Goal: Task Accomplishment & Management: Use online tool/utility

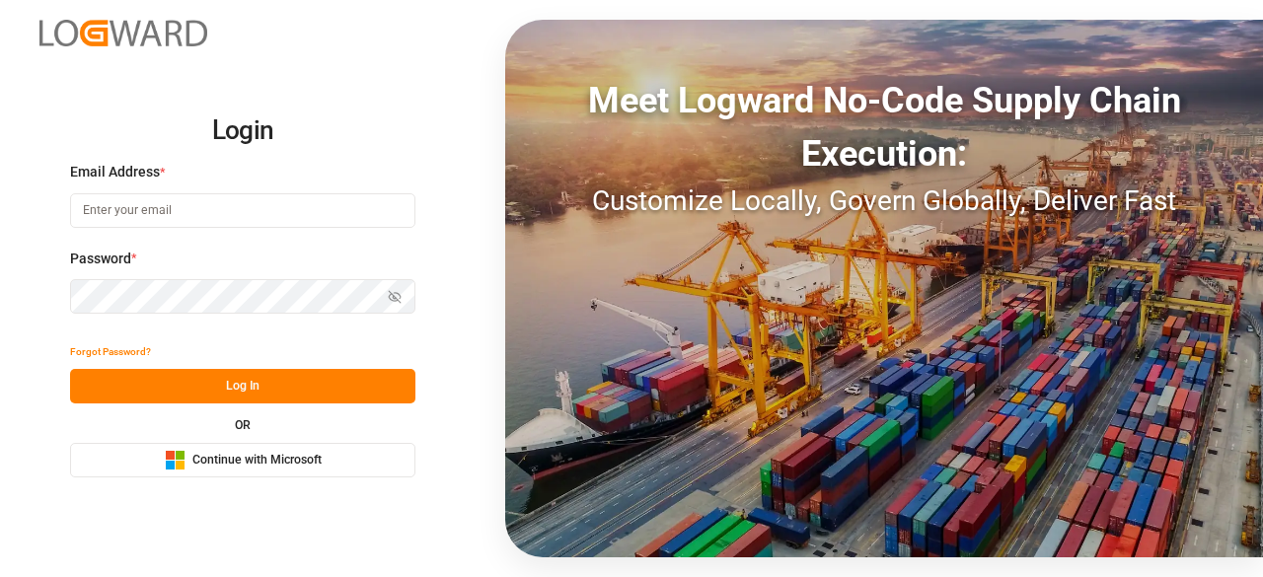
click at [181, 225] on input at bounding box center [242, 210] width 345 height 35
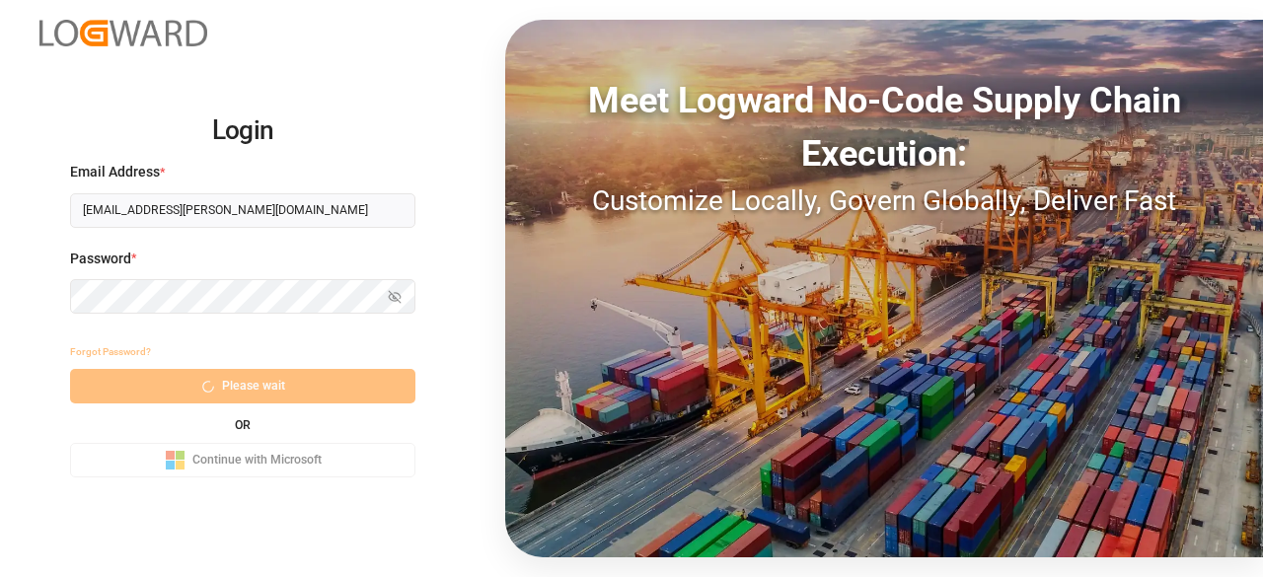
click at [216, 212] on input "[EMAIL_ADDRESS][PERSON_NAME][DOMAIN_NAME]" at bounding box center [242, 210] width 345 height 35
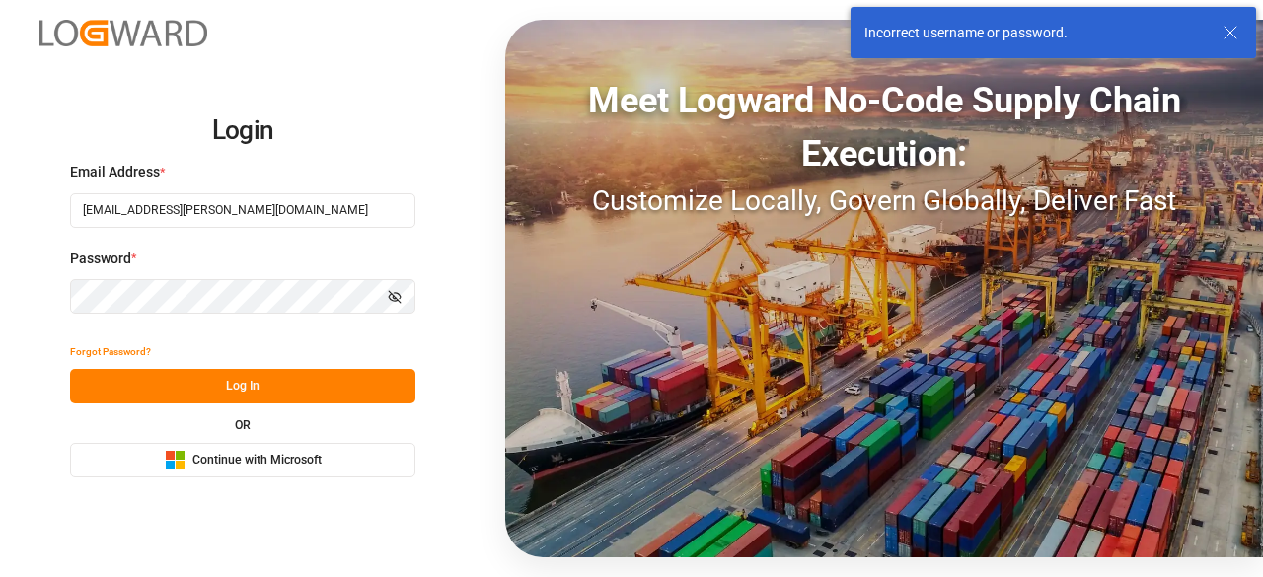
type input "chagward.comran.[PERSON_NAME]@lo"
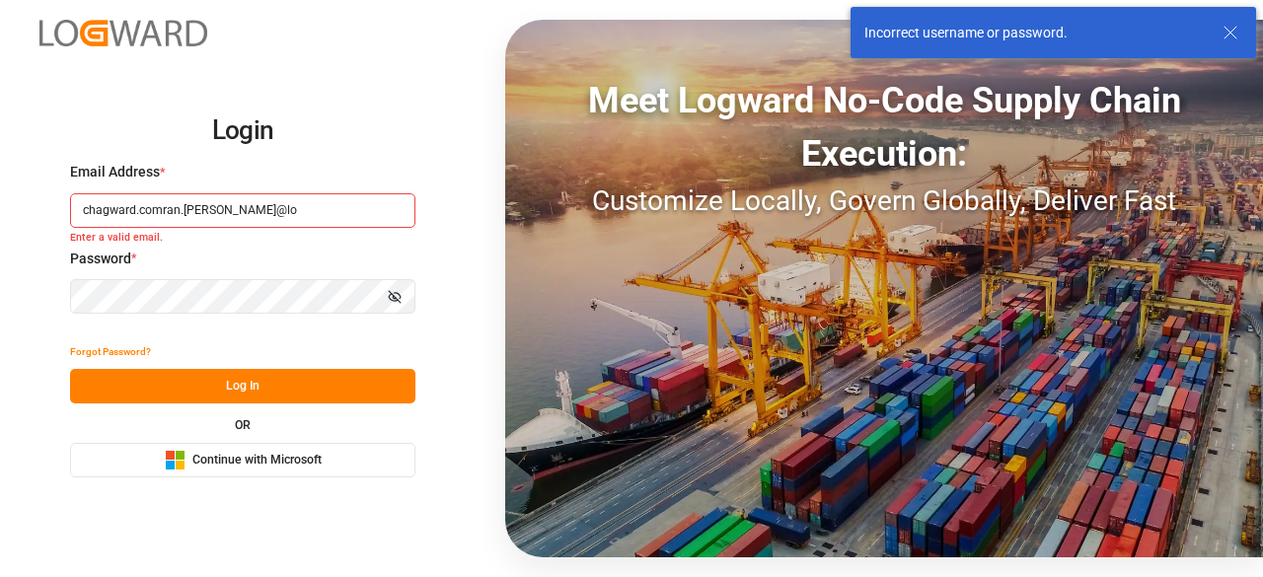
click at [333, 211] on input "chagward.comran.[PERSON_NAME]@lo" at bounding box center [242, 210] width 345 height 35
drag, startPoint x: 330, startPoint y: 210, endPoint x: 38, endPoint y: 226, distance: 292.4
click at [38, 226] on div "Login Email Address * chagward.comran.[PERSON_NAME]@lo Enter a valid email. Pas…" at bounding box center [631, 288] width 1263 height 577
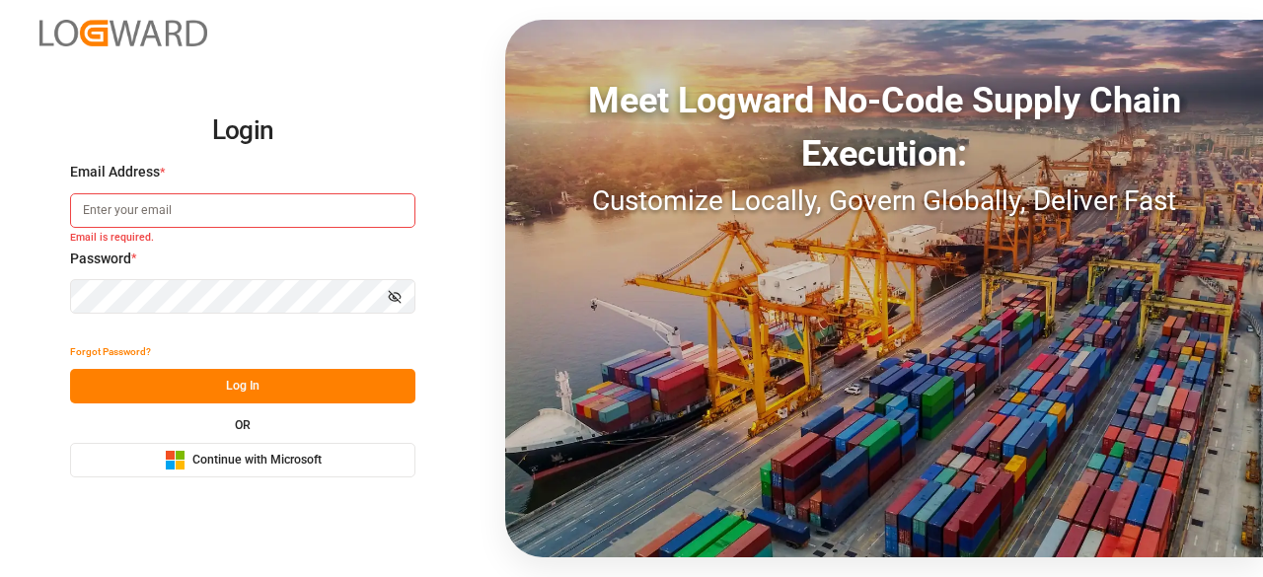
click at [437, 311] on div "Login Email Address * Email is required. Password * Show password Forgot Passwo…" at bounding box center [631, 288] width 1263 height 577
click at [9, 297] on div "Login Email Address * Email is required. Password * Show password Forgot Passwo…" at bounding box center [631, 288] width 1263 height 577
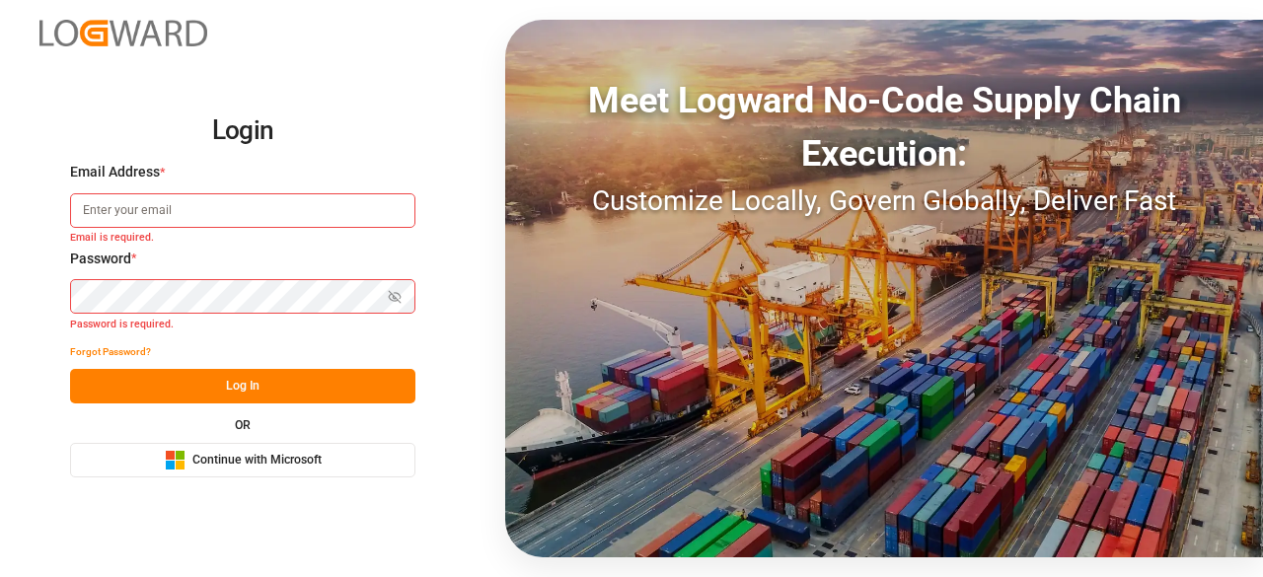
click at [220, 204] on input at bounding box center [242, 210] width 345 height 35
type input "[EMAIL_ADDRESS][PERSON_NAME][DOMAIN_NAME]"
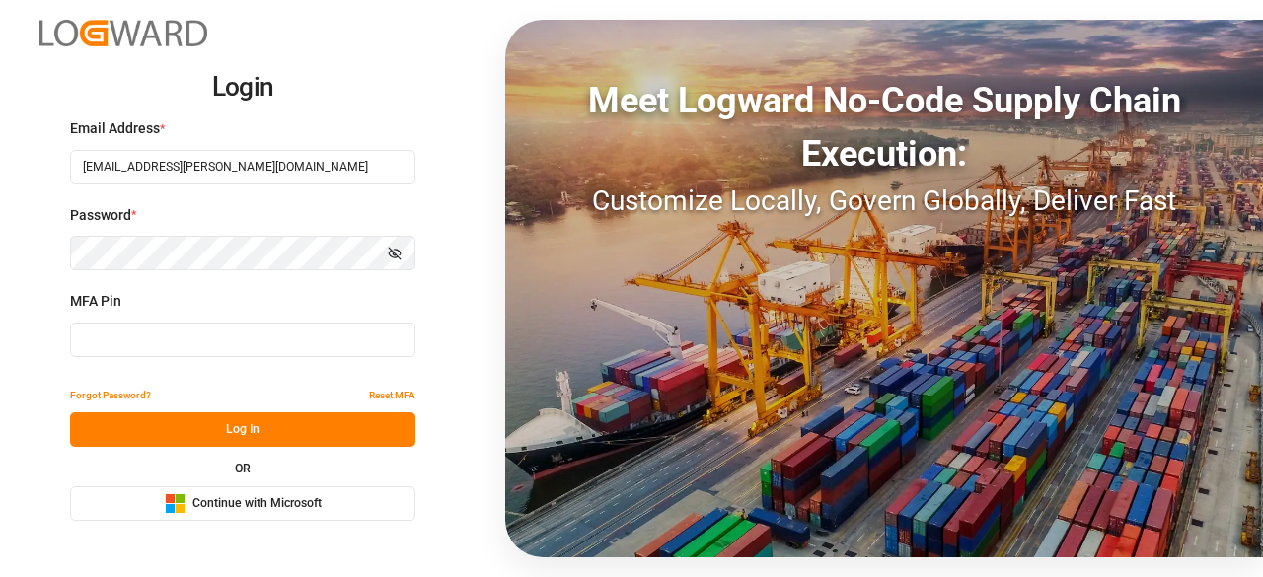
click at [212, 349] on input at bounding box center [242, 340] width 345 height 35
paste input "604600"
type input "604600"
click at [213, 435] on button "Log In" at bounding box center [242, 429] width 345 height 35
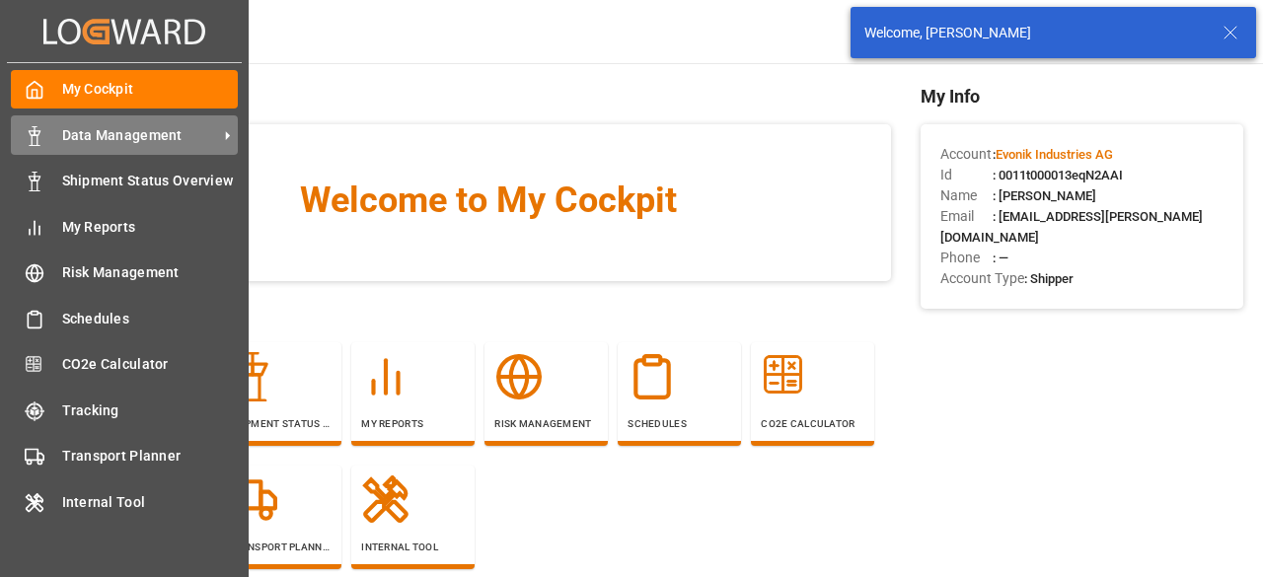
click at [34, 141] on icon at bounding box center [35, 136] width 20 height 20
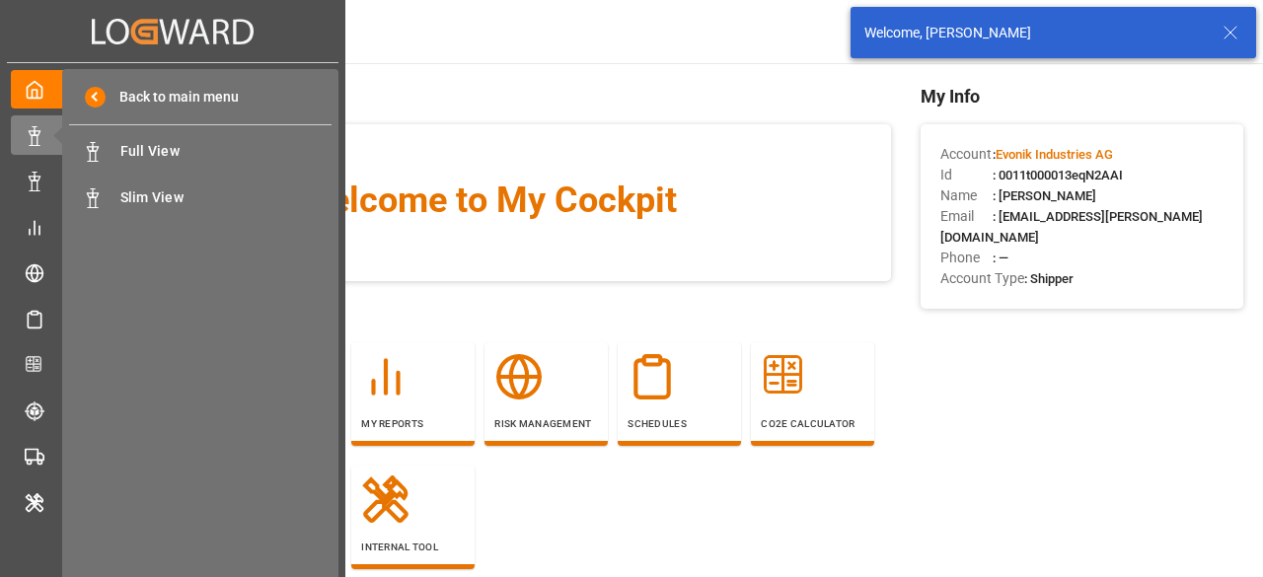
click at [331, 146] on div "Back to main menu Full View Full View Slim View Slim View" at bounding box center [200, 326] width 276 height 514
click at [299, 143] on span "Full View" at bounding box center [226, 151] width 212 height 21
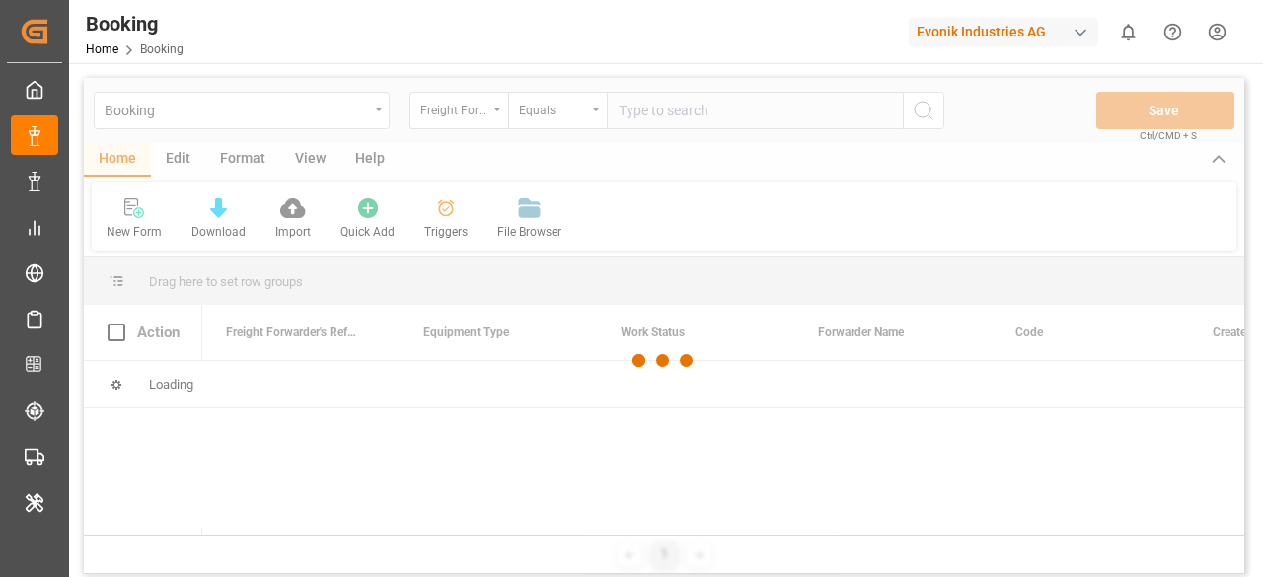
click at [1026, 29] on div "Evonik Industries AG" at bounding box center [1003, 32] width 189 height 29
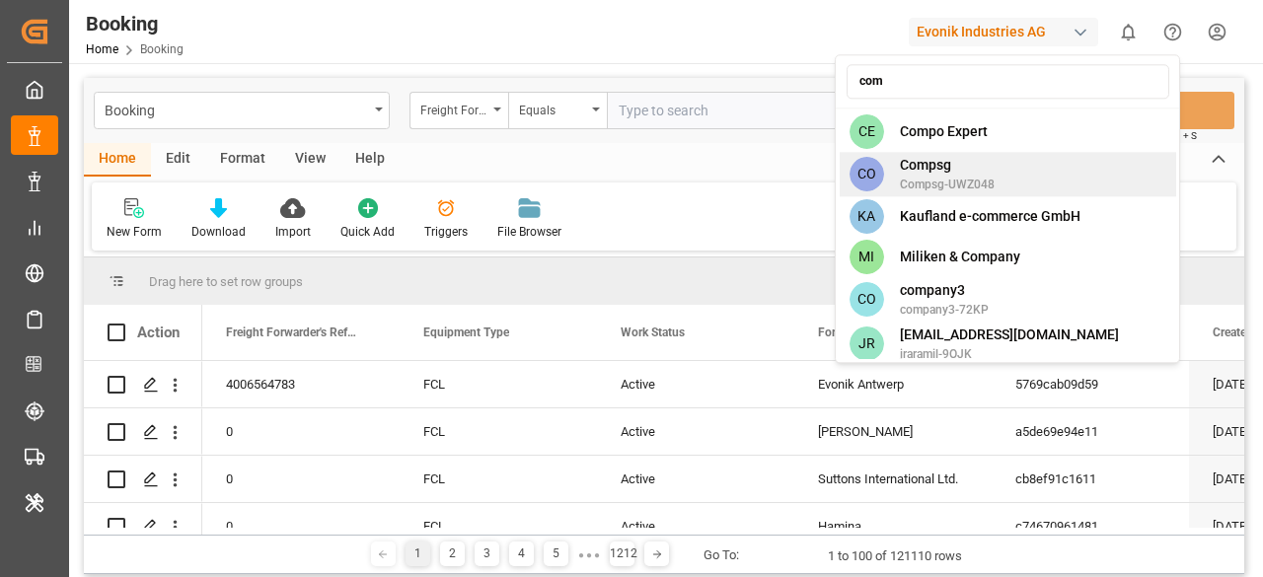
type input "com"
click at [975, 135] on span "Compo Expert" at bounding box center [944, 131] width 88 height 21
